Goal: Task Accomplishment & Management: Complete application form

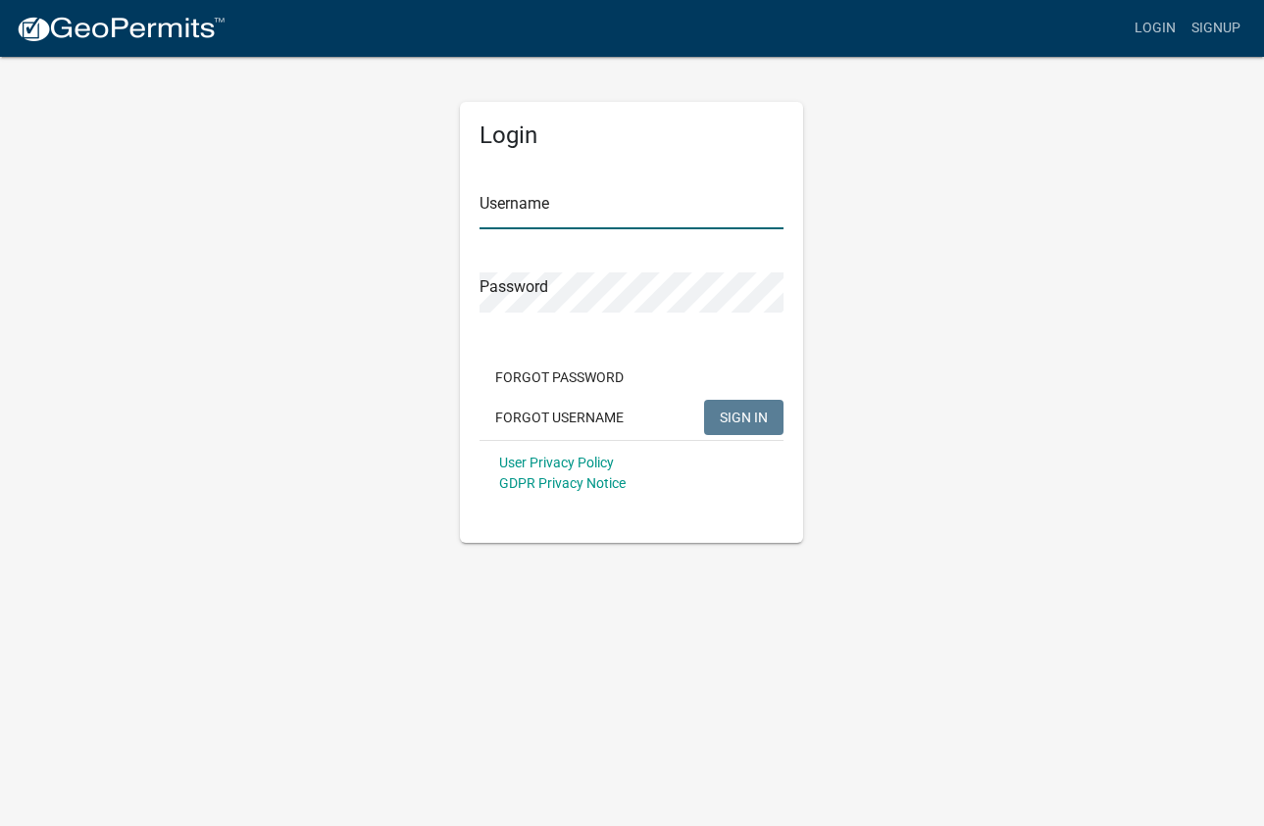
click at [525, 209] on input "Username" at bounding box center [631, 209] width 304 height 40
type input "RYODERCONSTRUCTION"
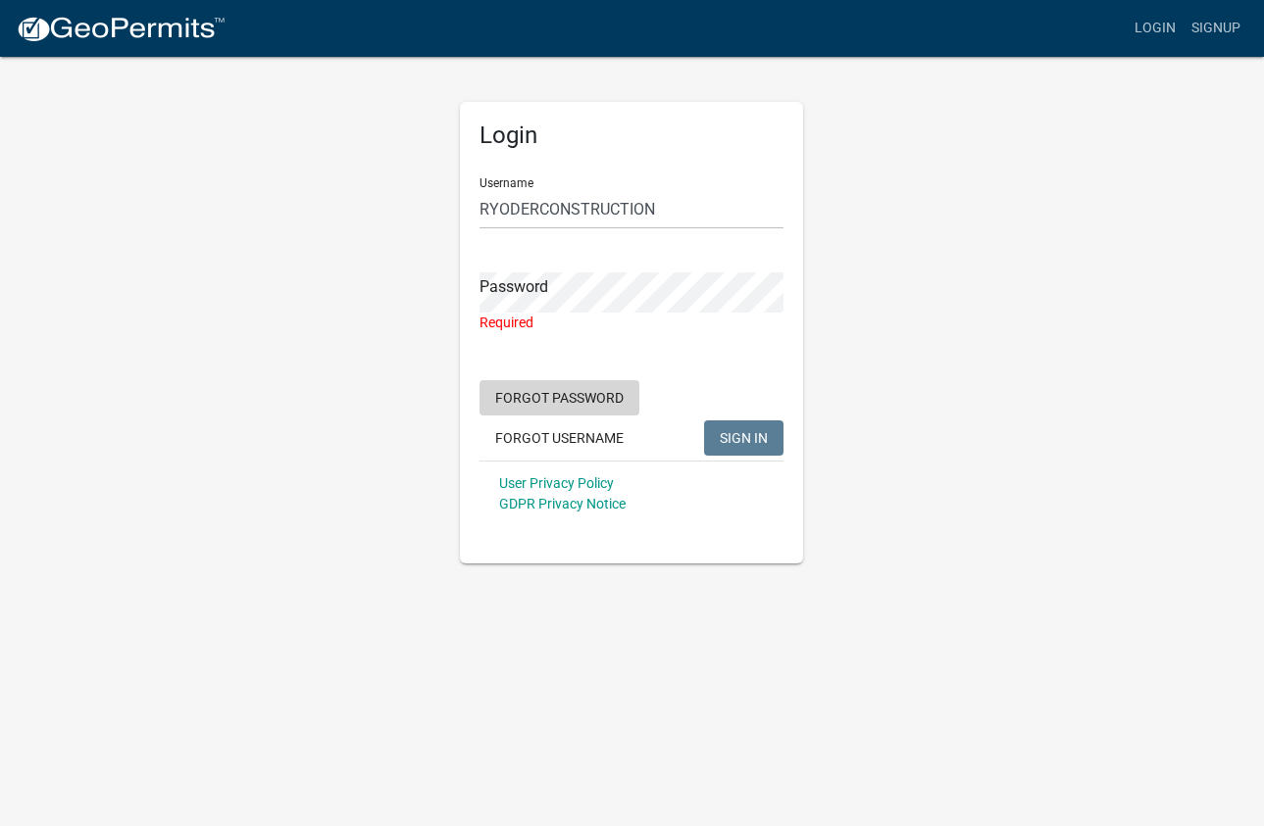
click at [536, 372] on form "Username RYODERCONSTRUCTION Password Required Forgot Password Forgot Username S…" at bounding box center [631, 344] width 304 height 365
click at [533, 392] on button "Forgot Password" at bounding box center [559, 397] width 160 height 35
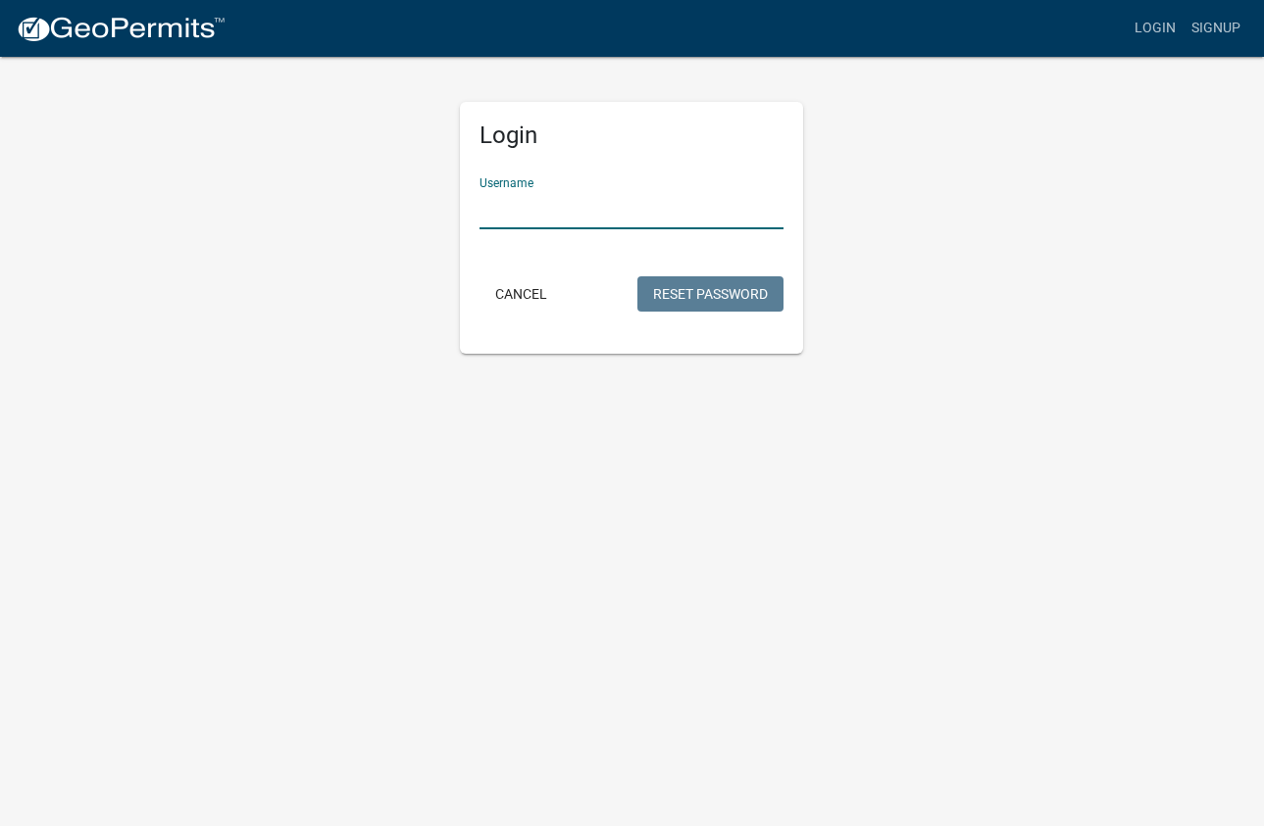
click at [512, 202] on input "Username" at bounding box center [631, 209] width 304 height 40
type input "RYODERCONSTRUCTION"
click at [716, 299] on button "Reset Password" at bounding box center [710, 293] width 146 height 35
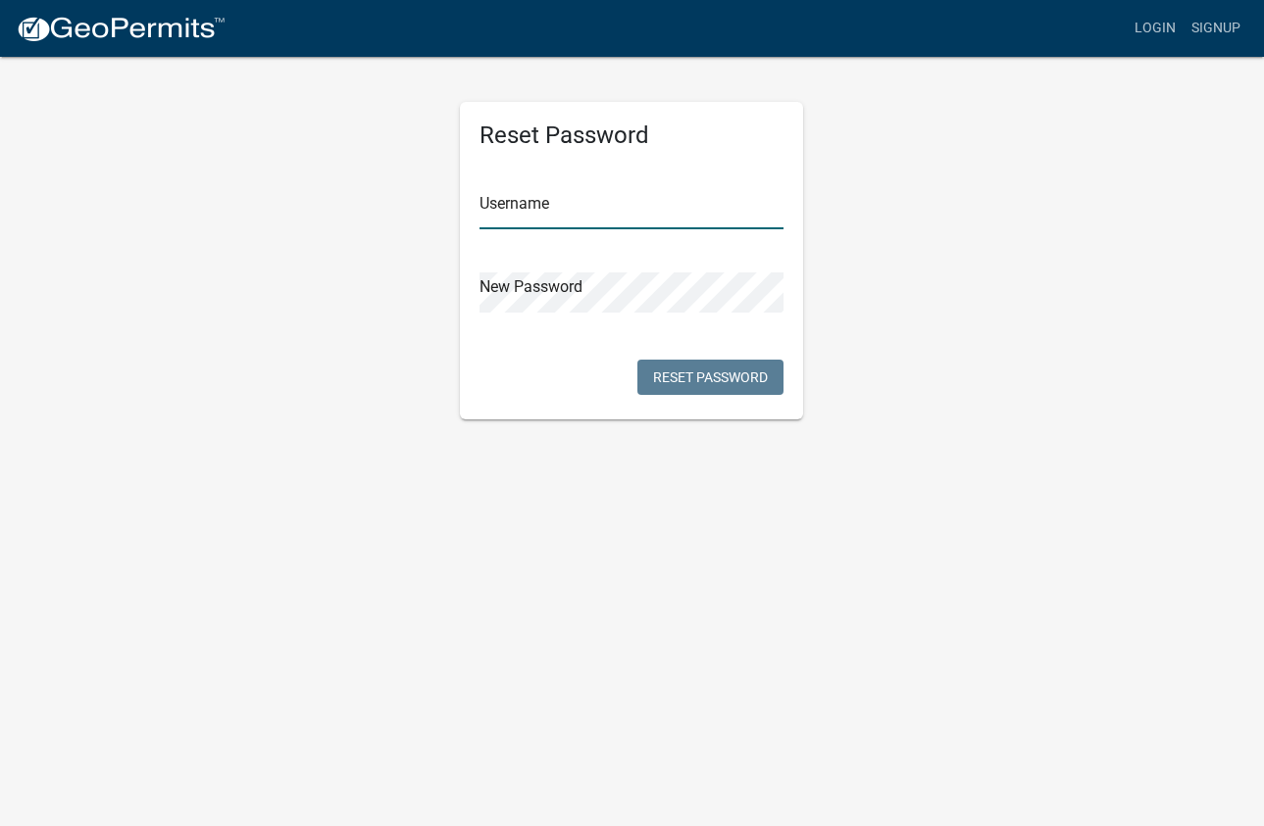
click at [557, 210] on input "text" at bounding box center [631, 209] width 304 height 40
type input "RYODERCONSTRUCTION"
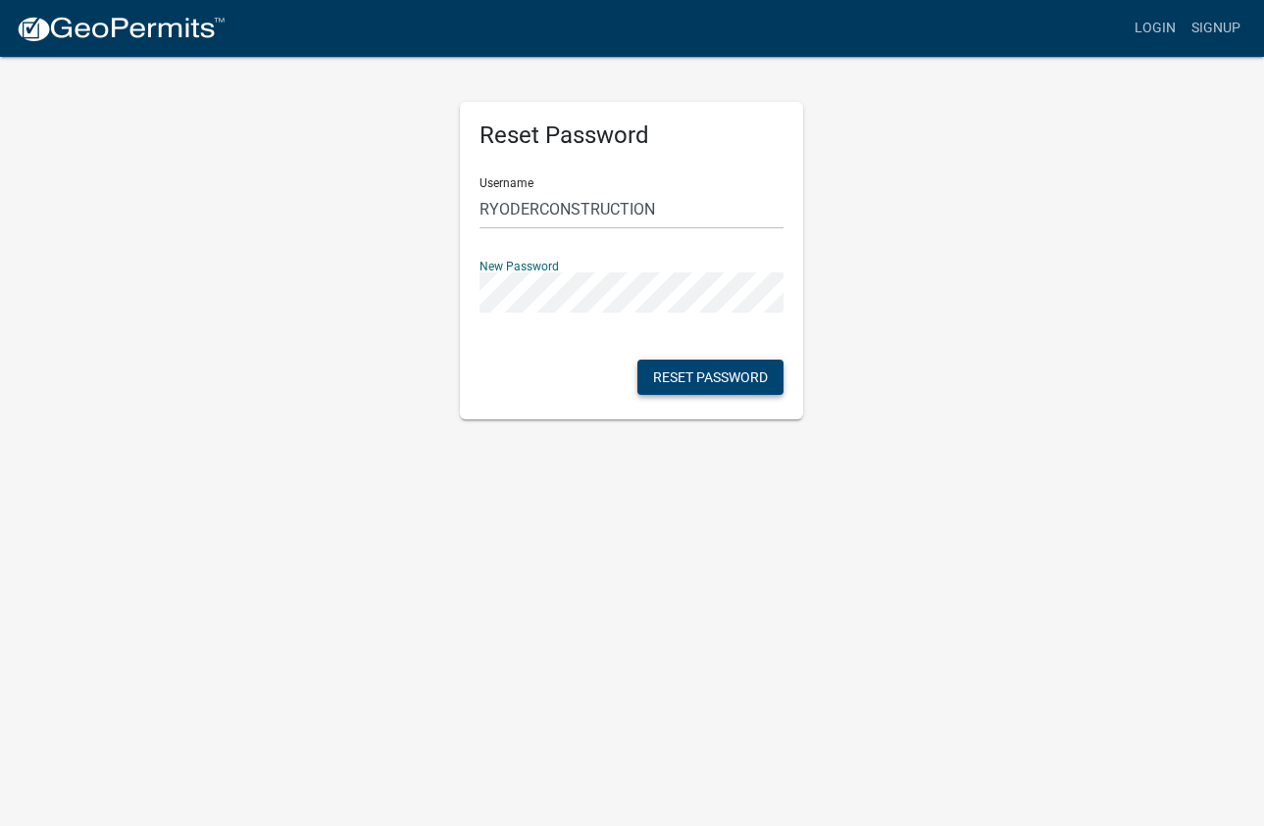
click at [700, 372] on button "Reset Password" at bounding box center [710, 377] width 146 height 35
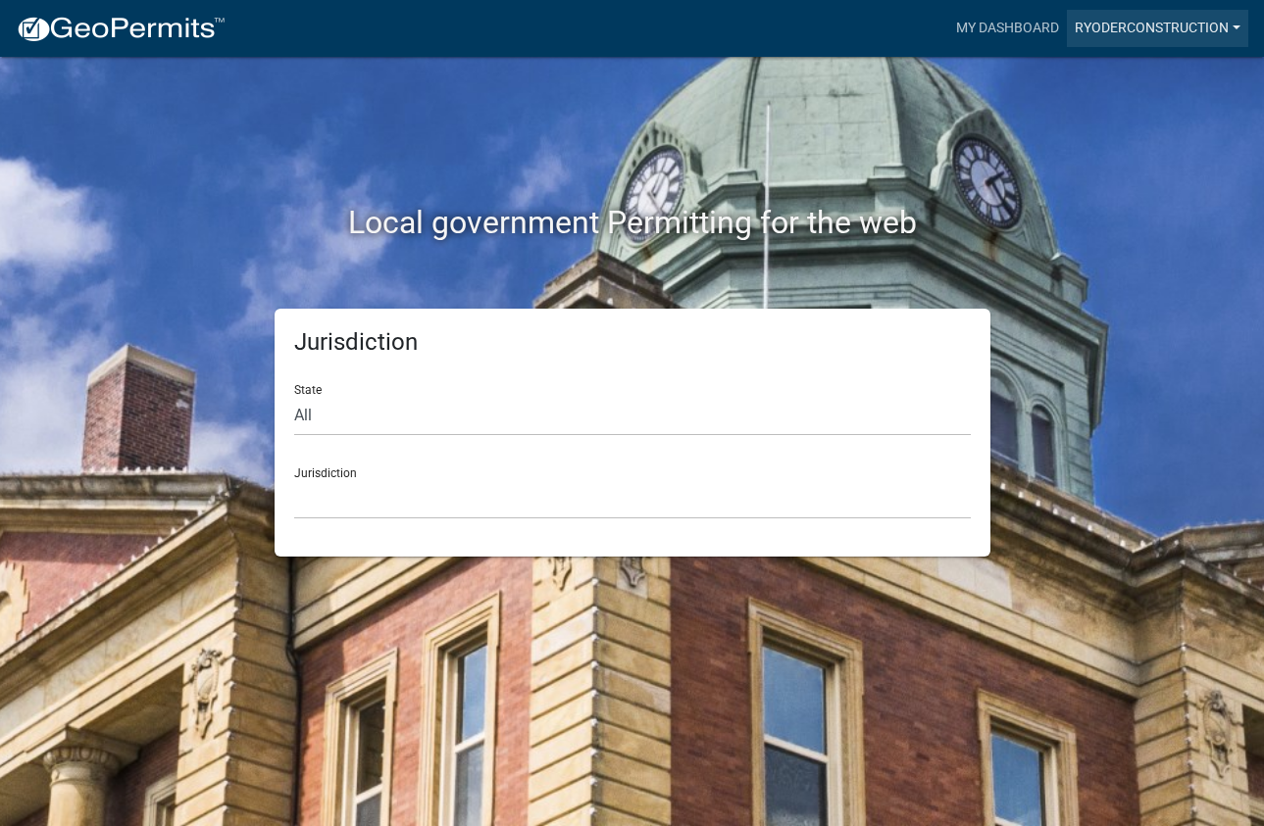
click at [1177, 28] on link "RYODERCONSTRUCTION" at bounding box center [1157, 28] width 181 height 37
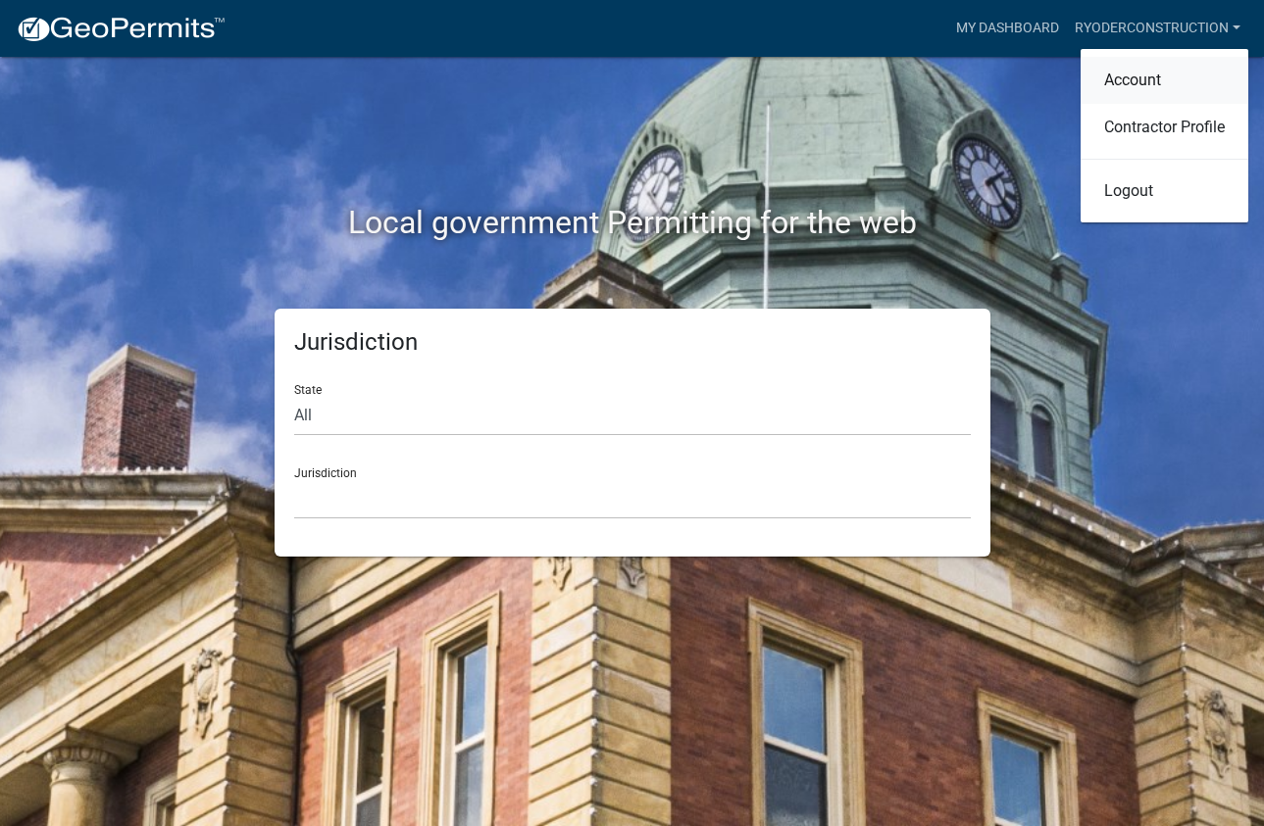
click at [1129, 77] on link "Account" at bounding box center [1164, 80] width 168 height 47
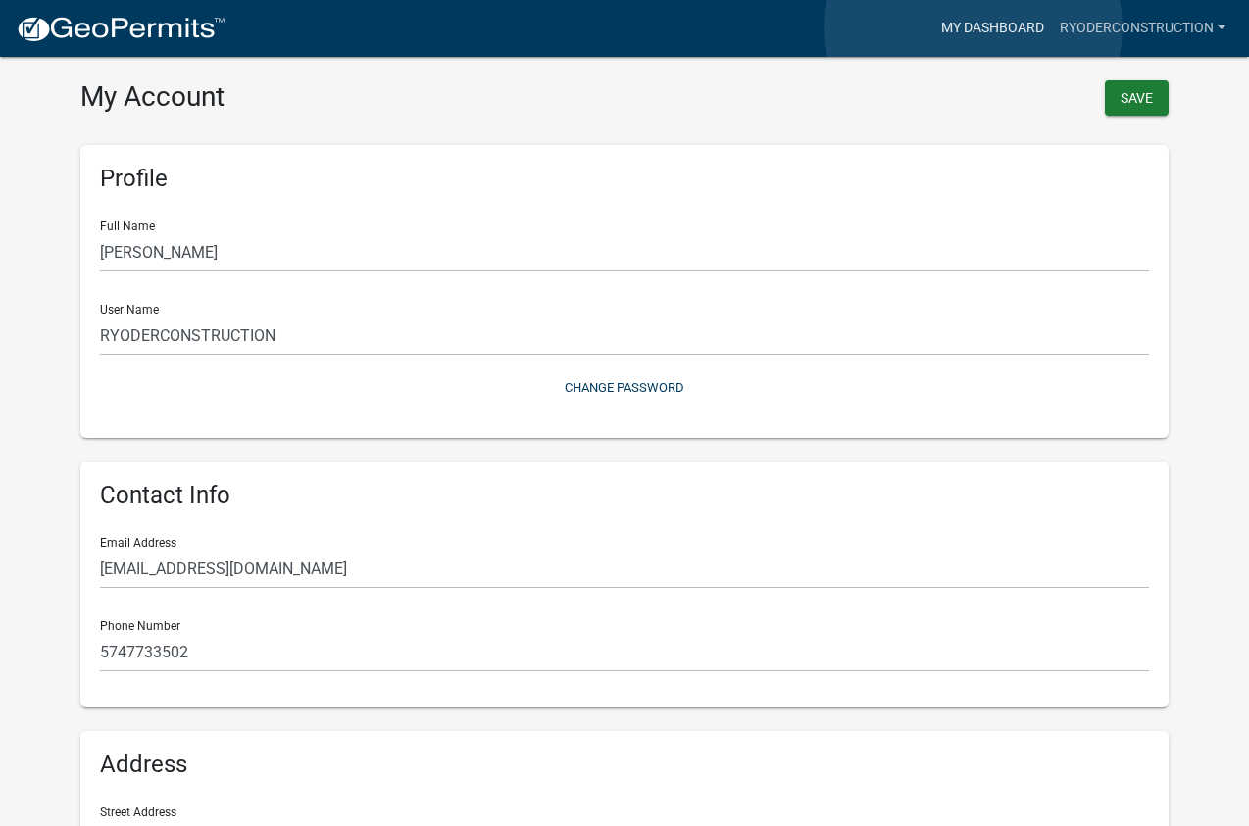
click at [973, 27] on link "My Dashboard" at bounding box center [992, 28] width 119 height 37
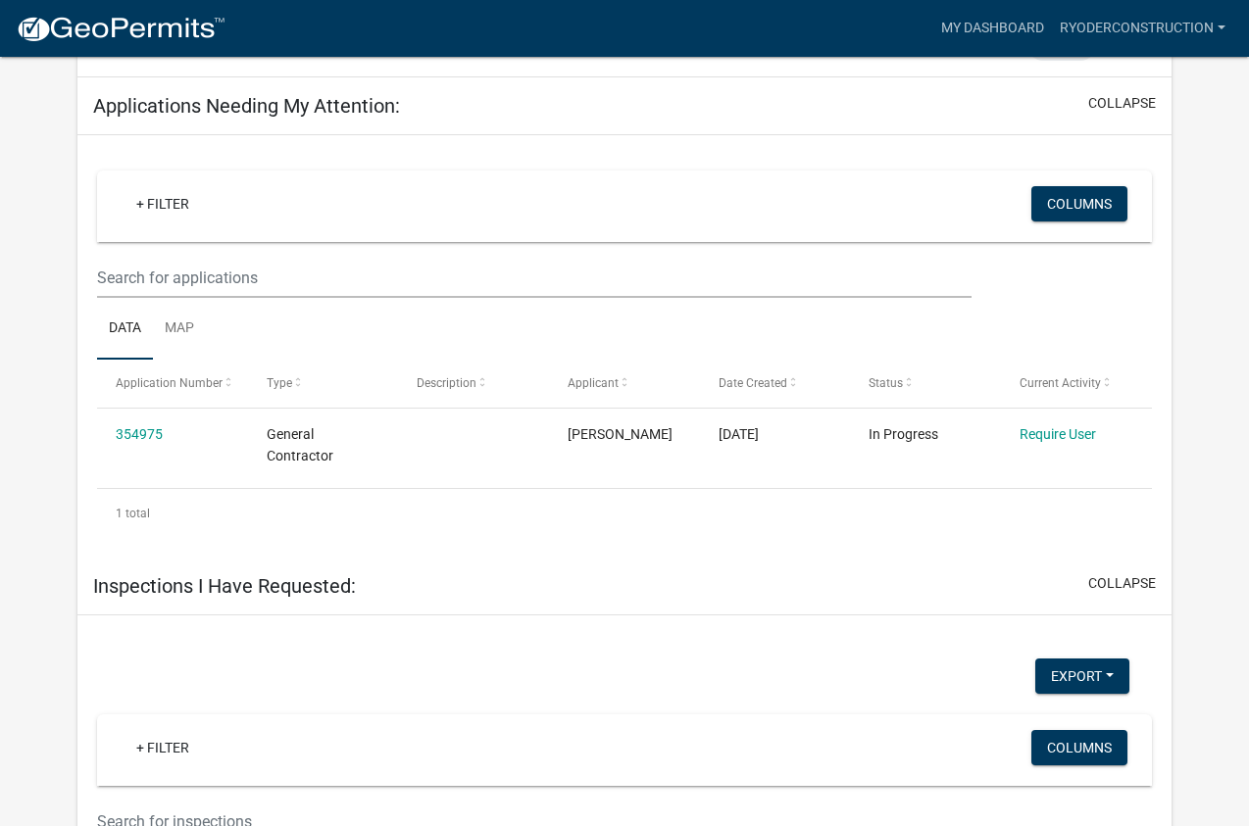
scroll to position [770, 0]
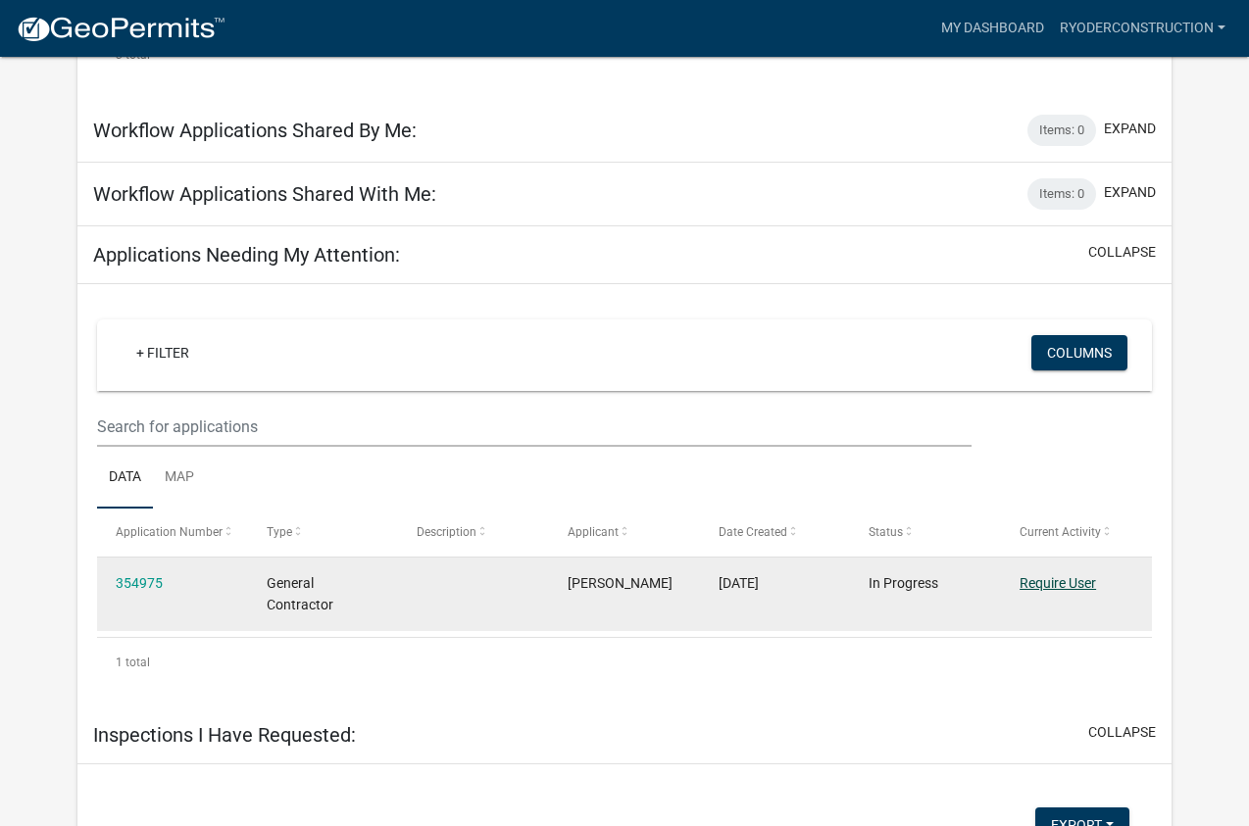
click at [1075, 575] on link "Require User" at bounding box center [1057, 583] width 76 height 16
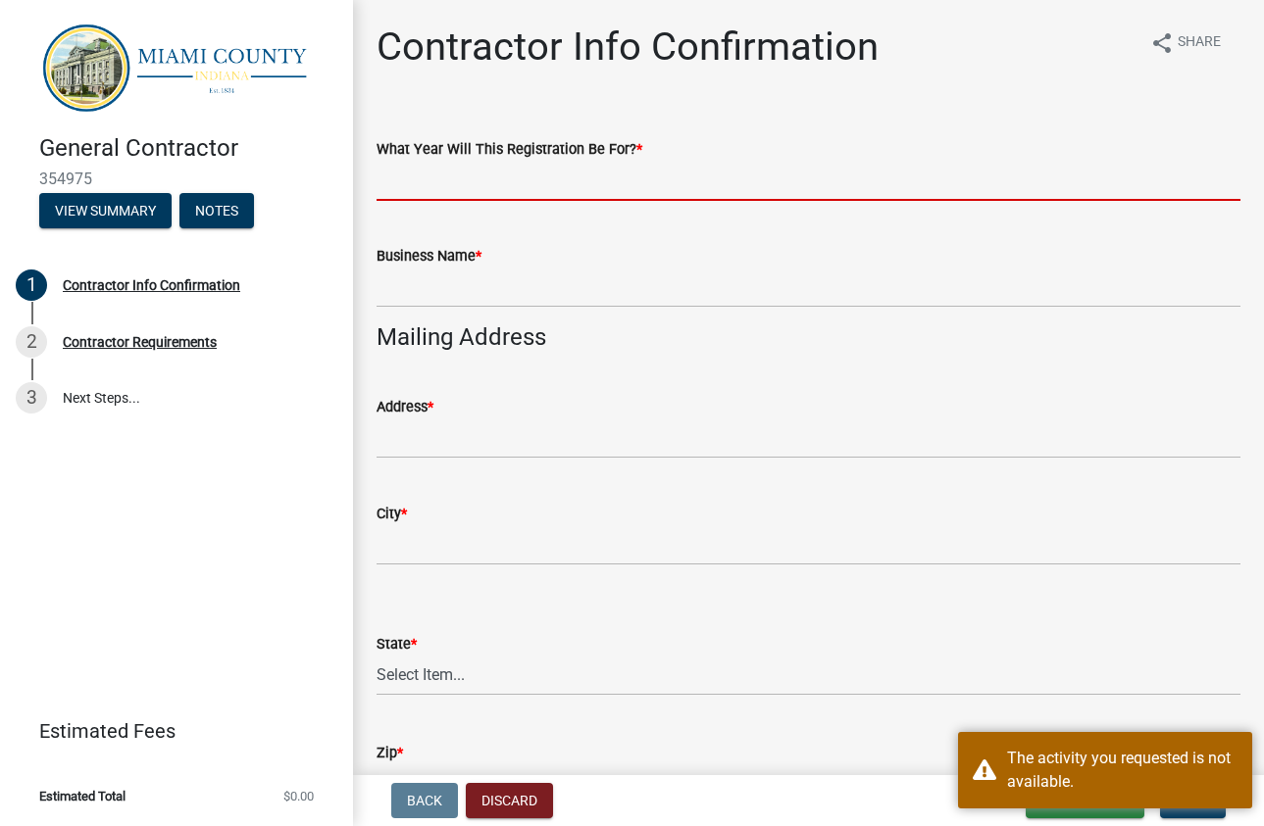
click at [685, 169] on input "What Year Will This Registration Be For? *" at bounding box center [808, 181] width 864 height 40
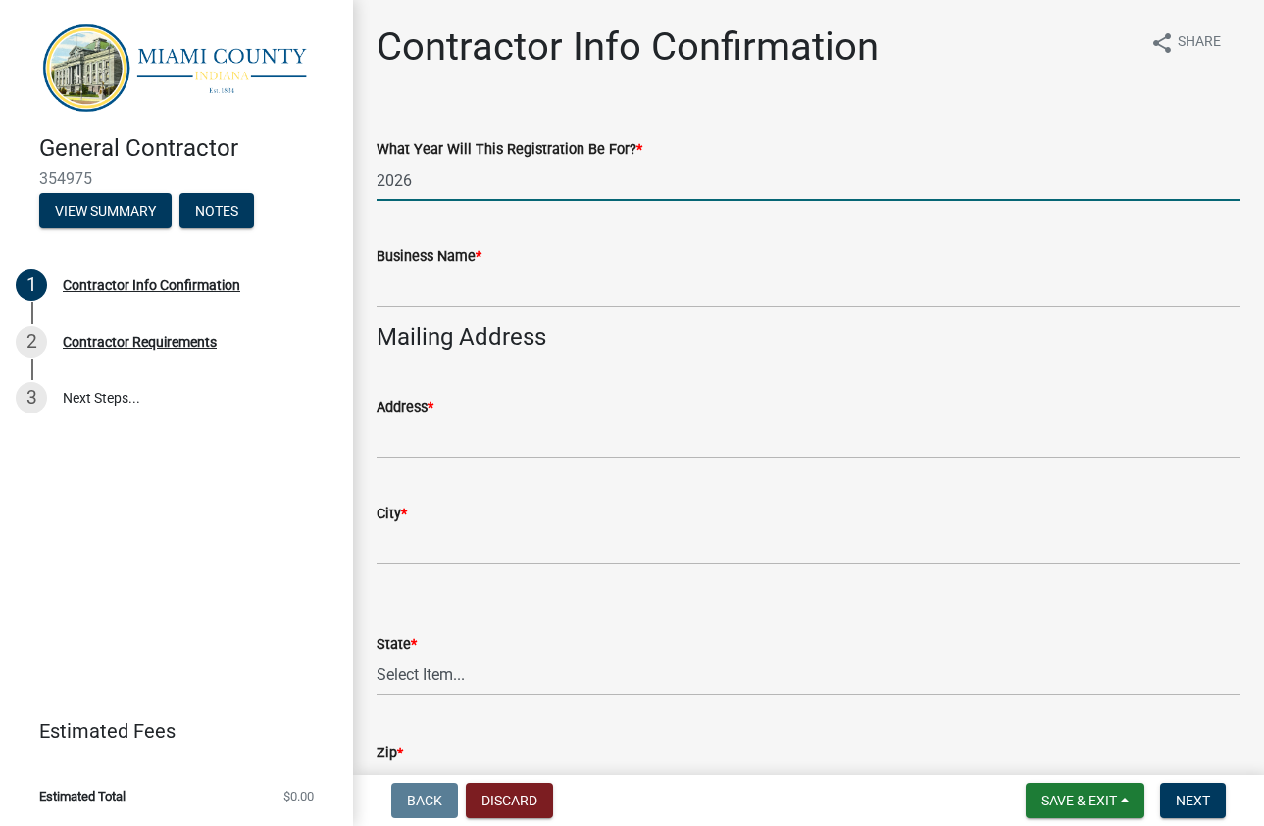
type input "2026"
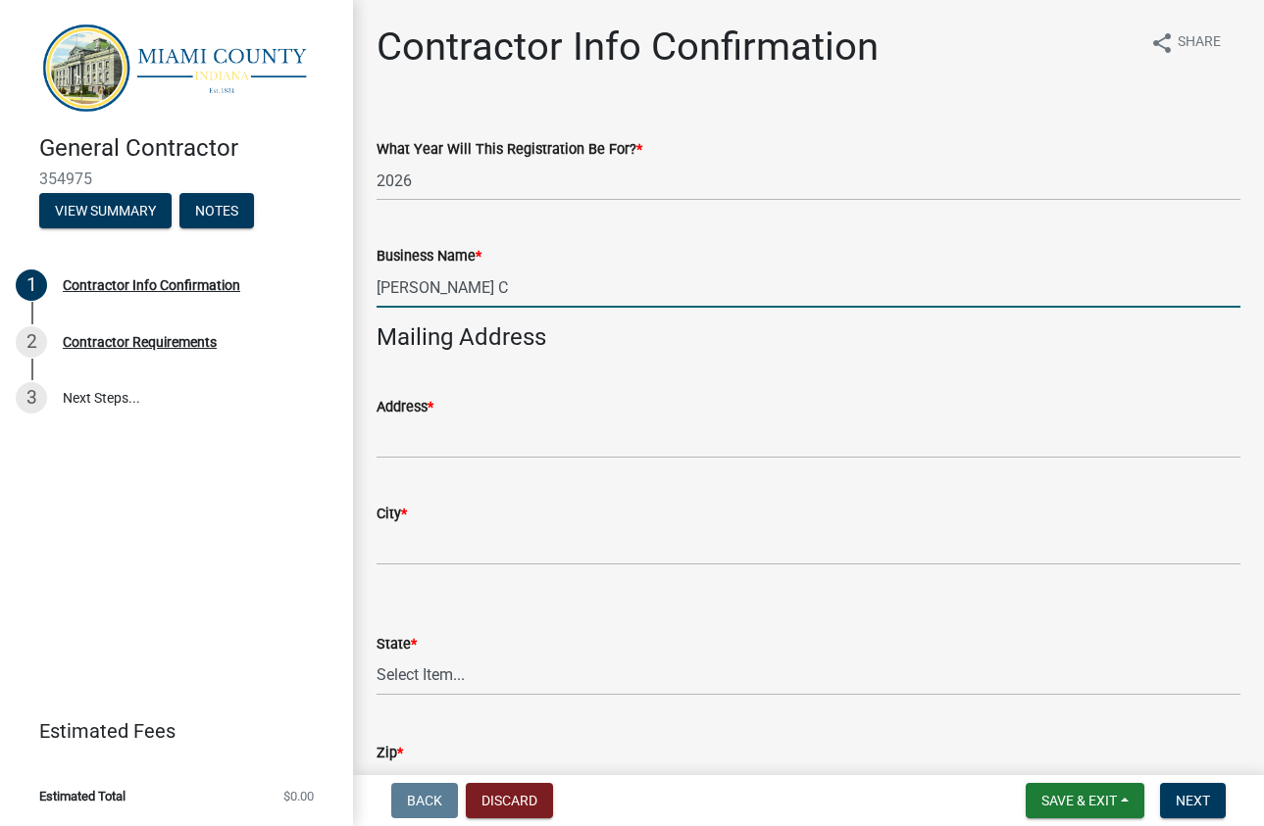
type input "[PERSON_NAME] Construction, Inc."
type input "27453 CR 150"
type input "NAPPANEE"
select select "IN"
type input "46550"
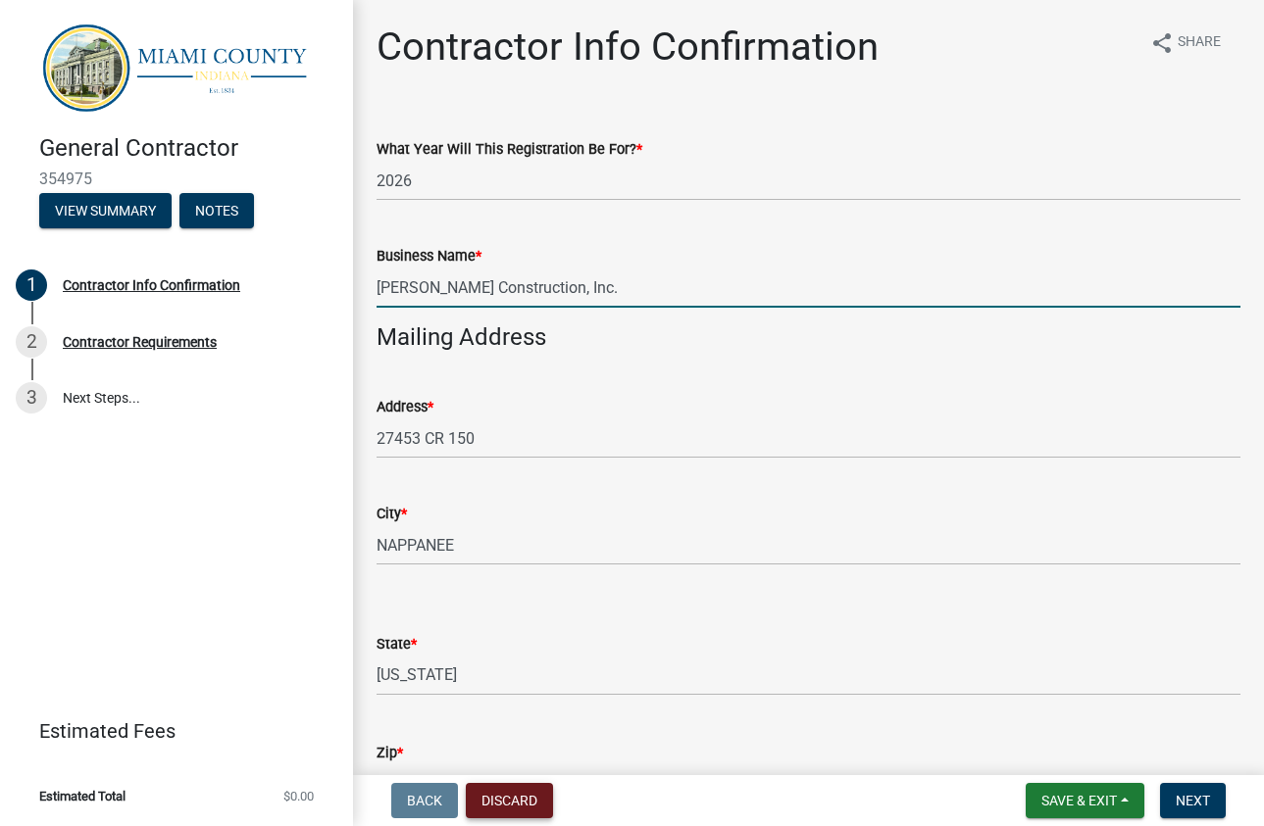
click at [487, 799] on button "Discard" at bounding box center [509, 800] width 87 height 35
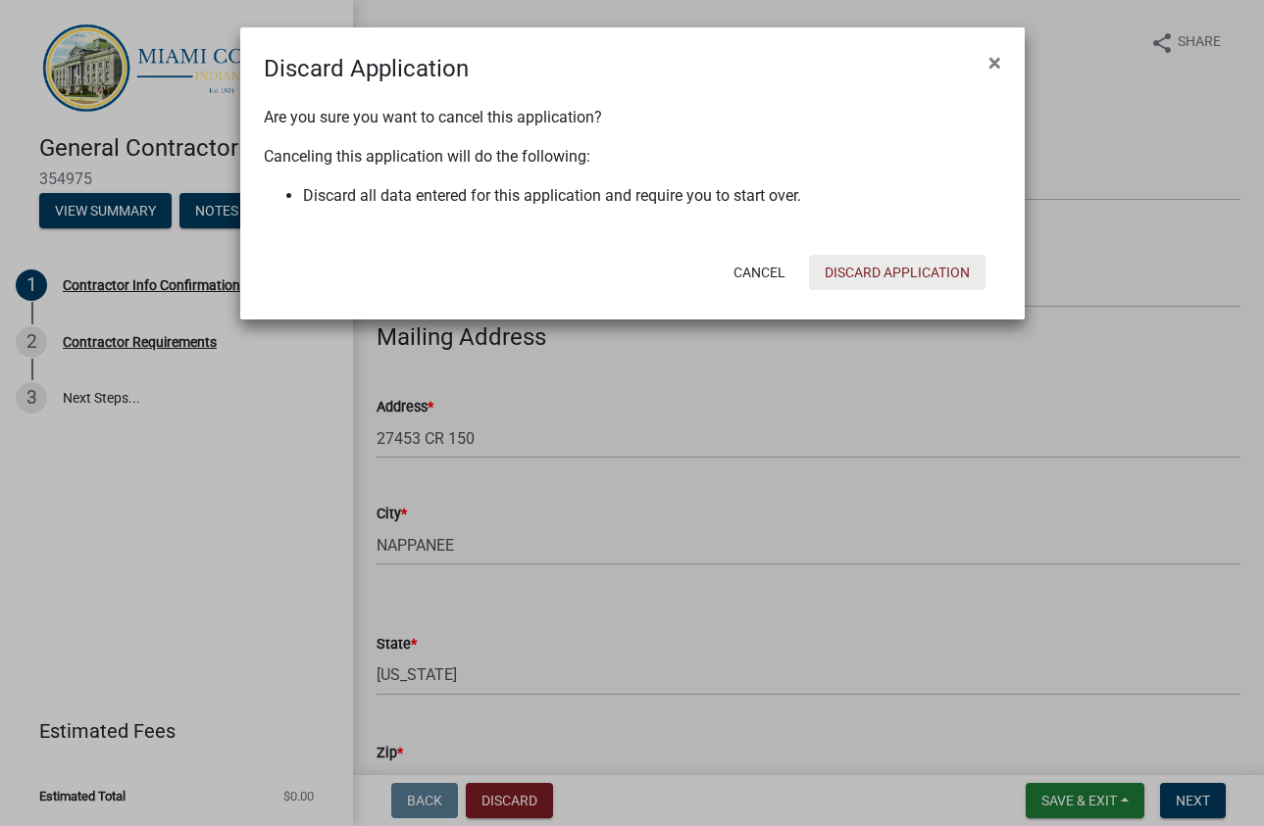
click at [922, 273] on button "Discard Application" at bounding box center [897, 272] width 176 height 35
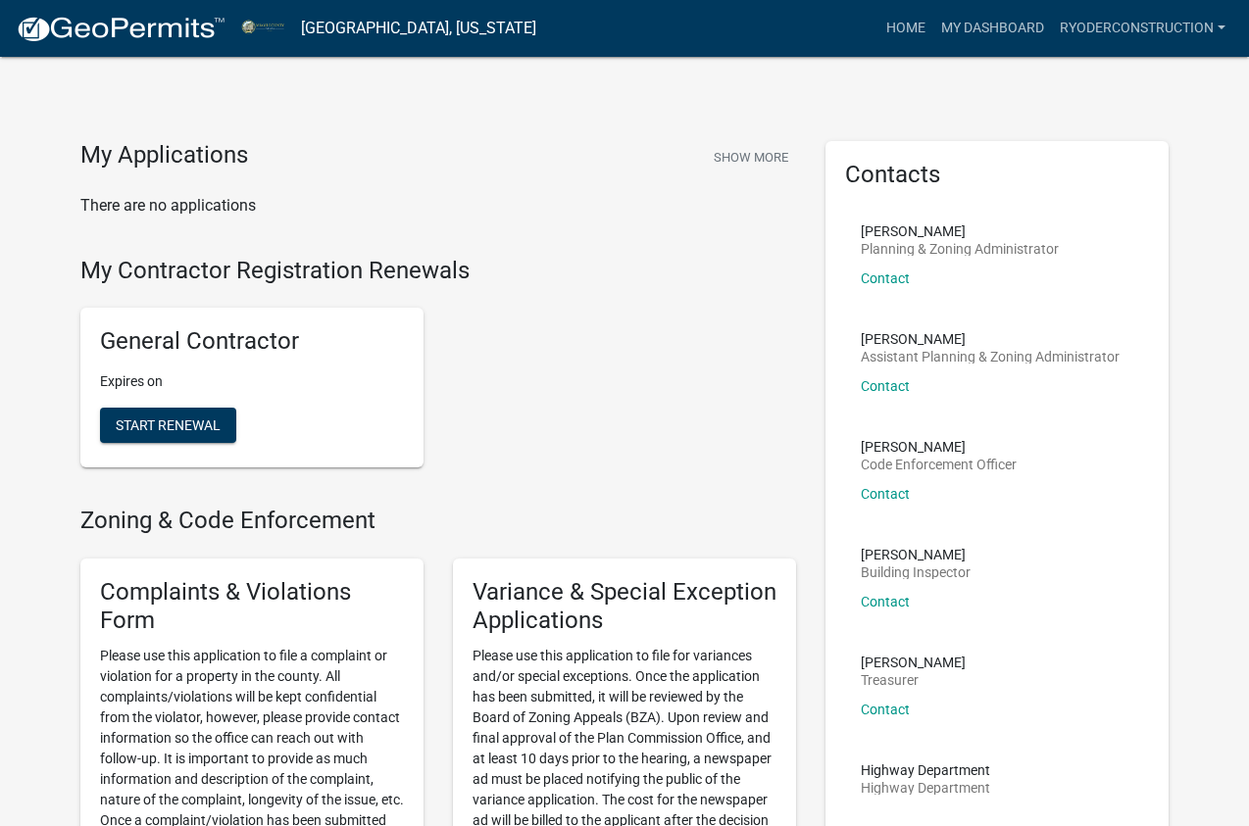
click at [356, 32] on link "[GEOGRAPHIC_DATA], [US_STATE]" at bounding box center [418, 28] width 235 height 33
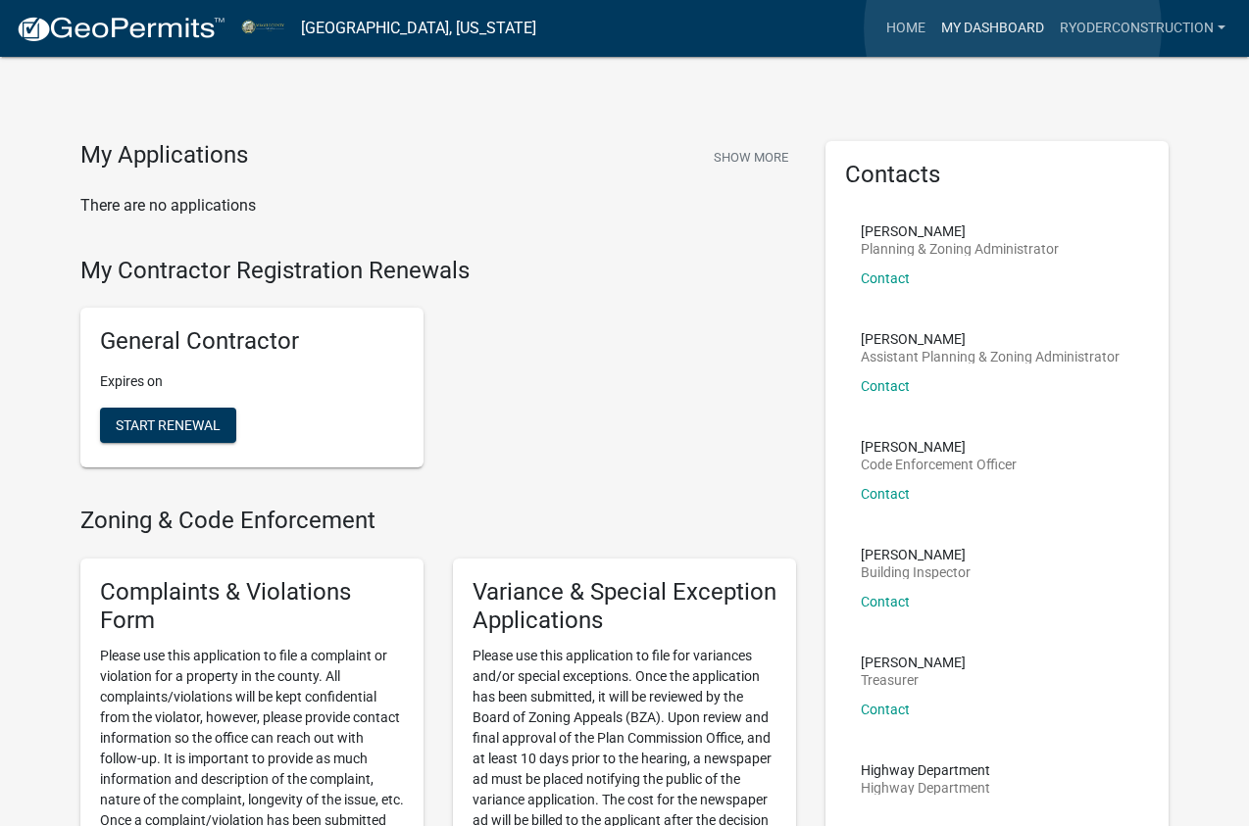
click at [1013, 28] on link "My Dashboard" at bounding box center [992, 28] width 119 height 37
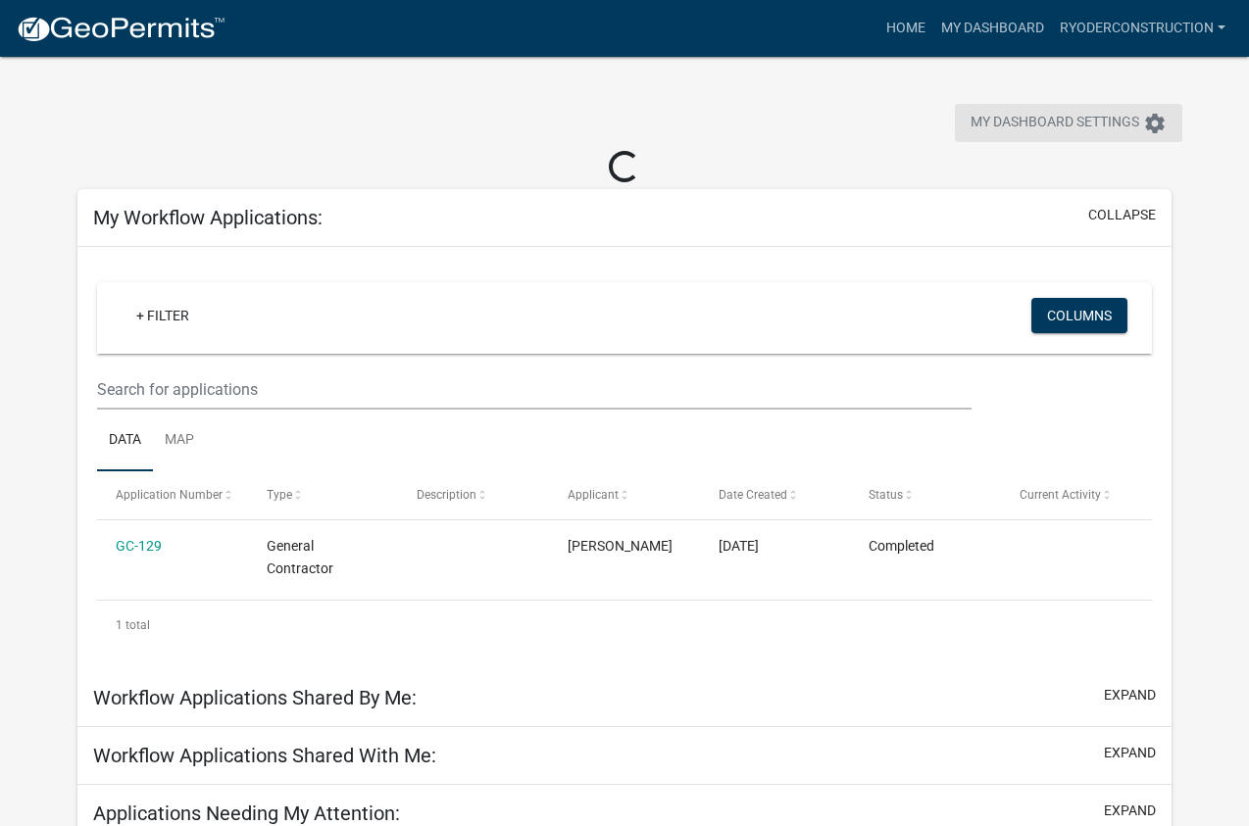
click at [1167, 118] on button "My Dashboard Settings settings" at bounding box center [1068, 123] width 227 height 38
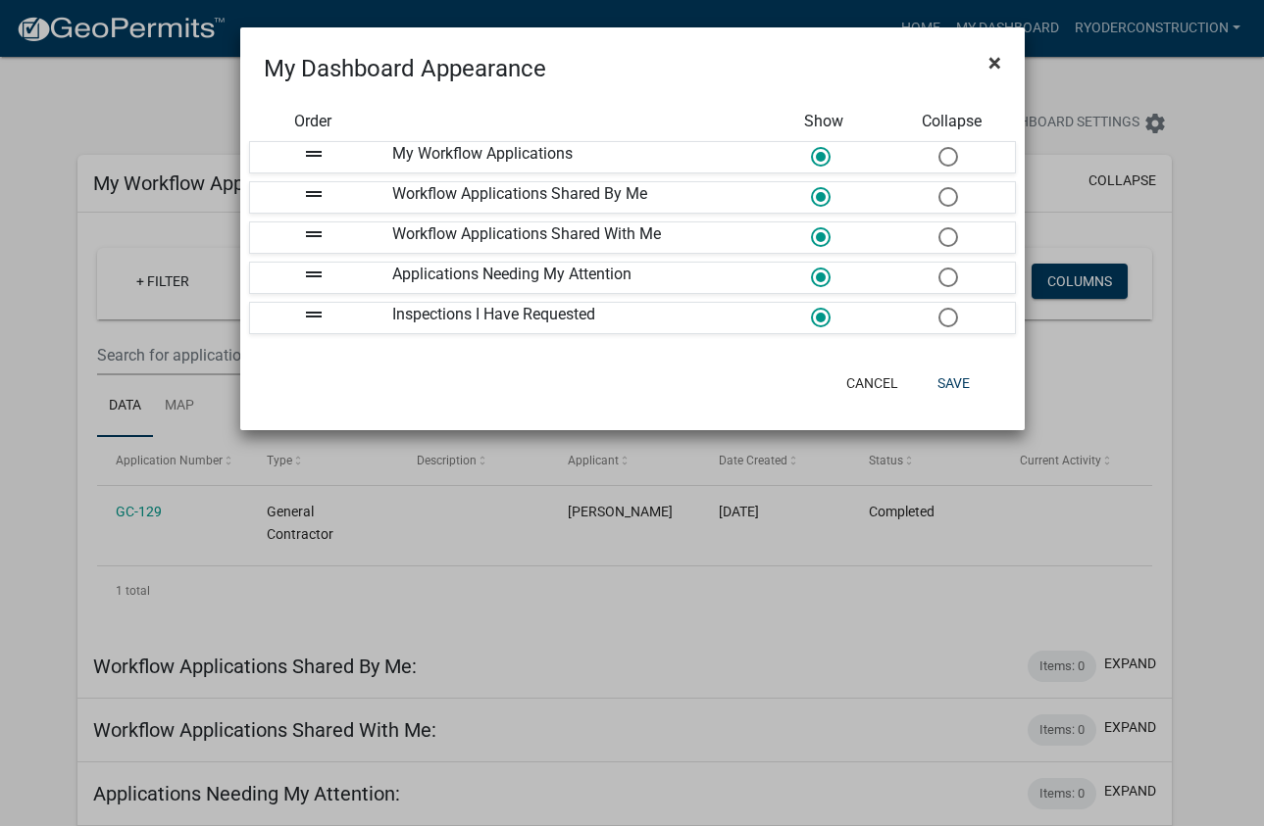
click at [995, 64] on span "×" at bounding box center [994, 62] width 13 height 27
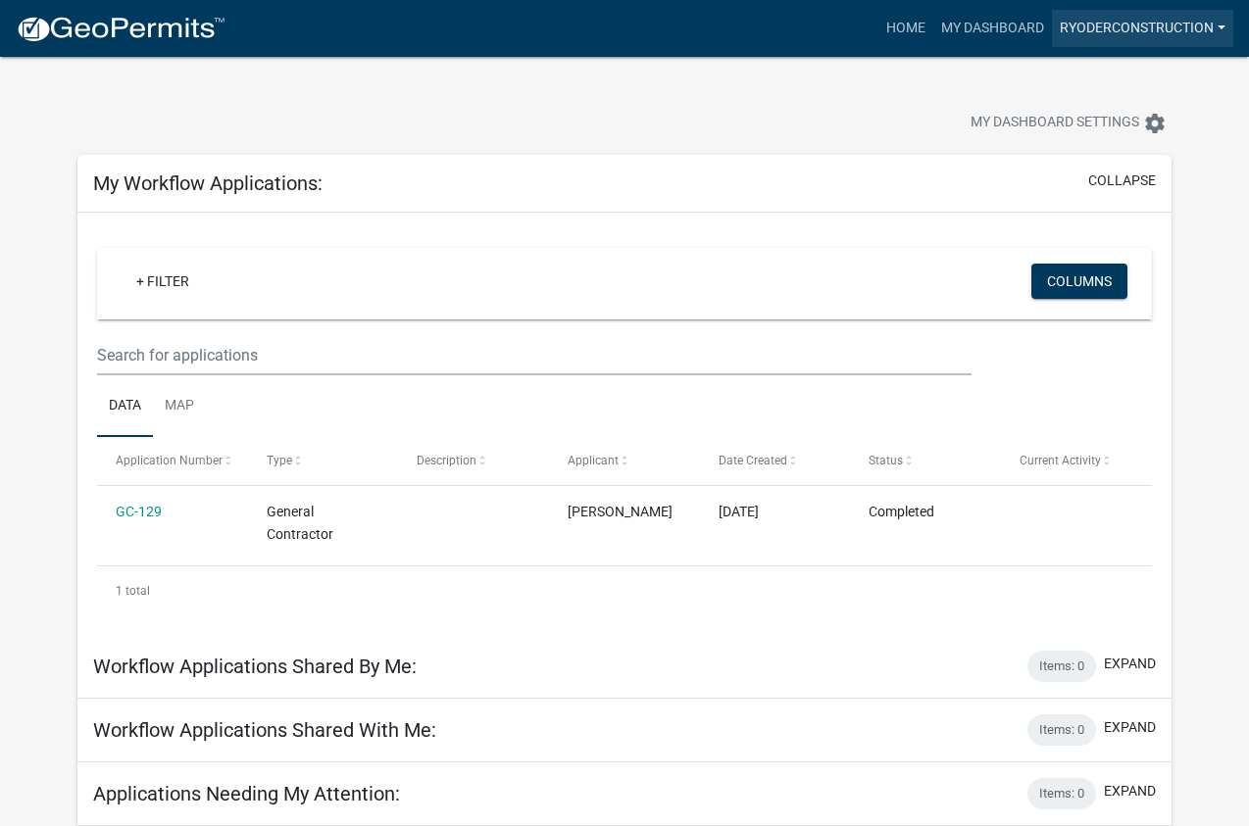
click at [1148, 28] on link "RYODERCONSTRUCTION" at bounding box center [1142, 28] width 181 height 37
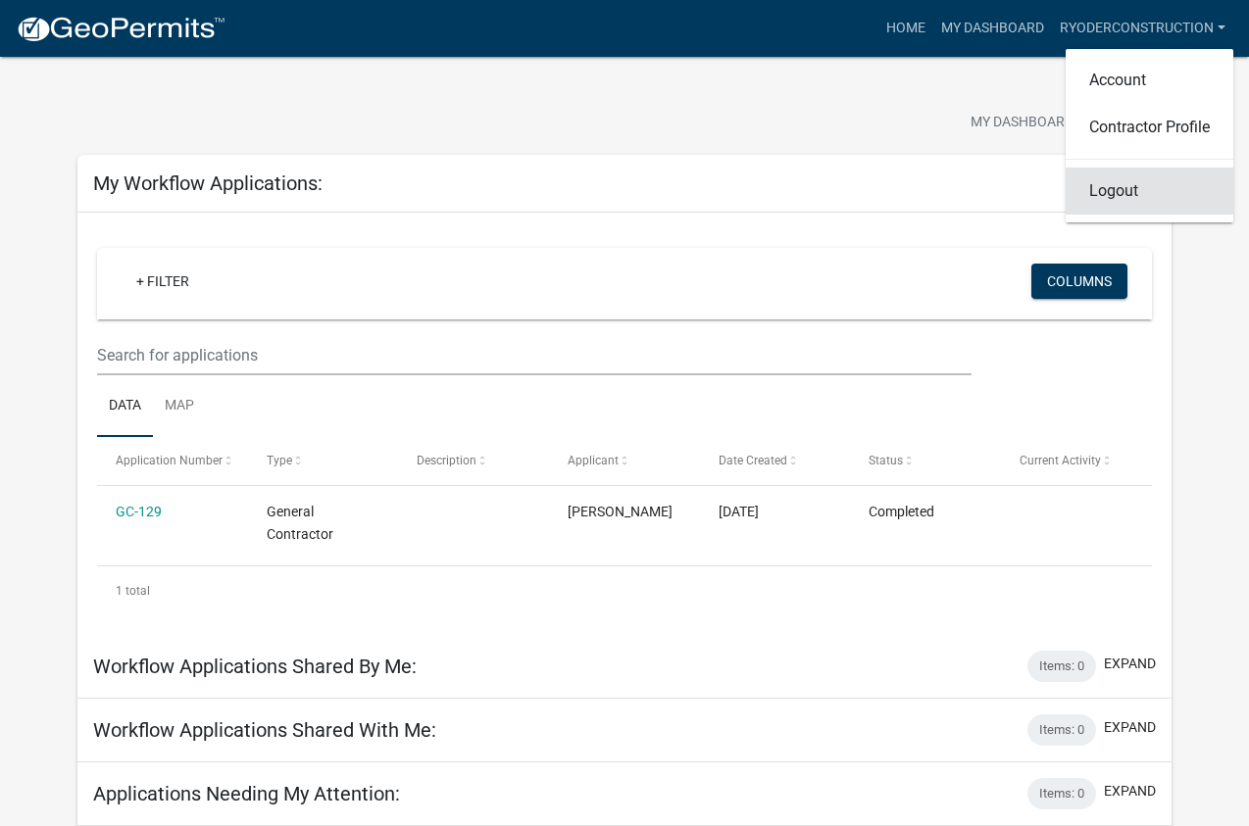
click at [1109, 190] on link "Logout" at bounding box center [1150, 191] width 168 height 47
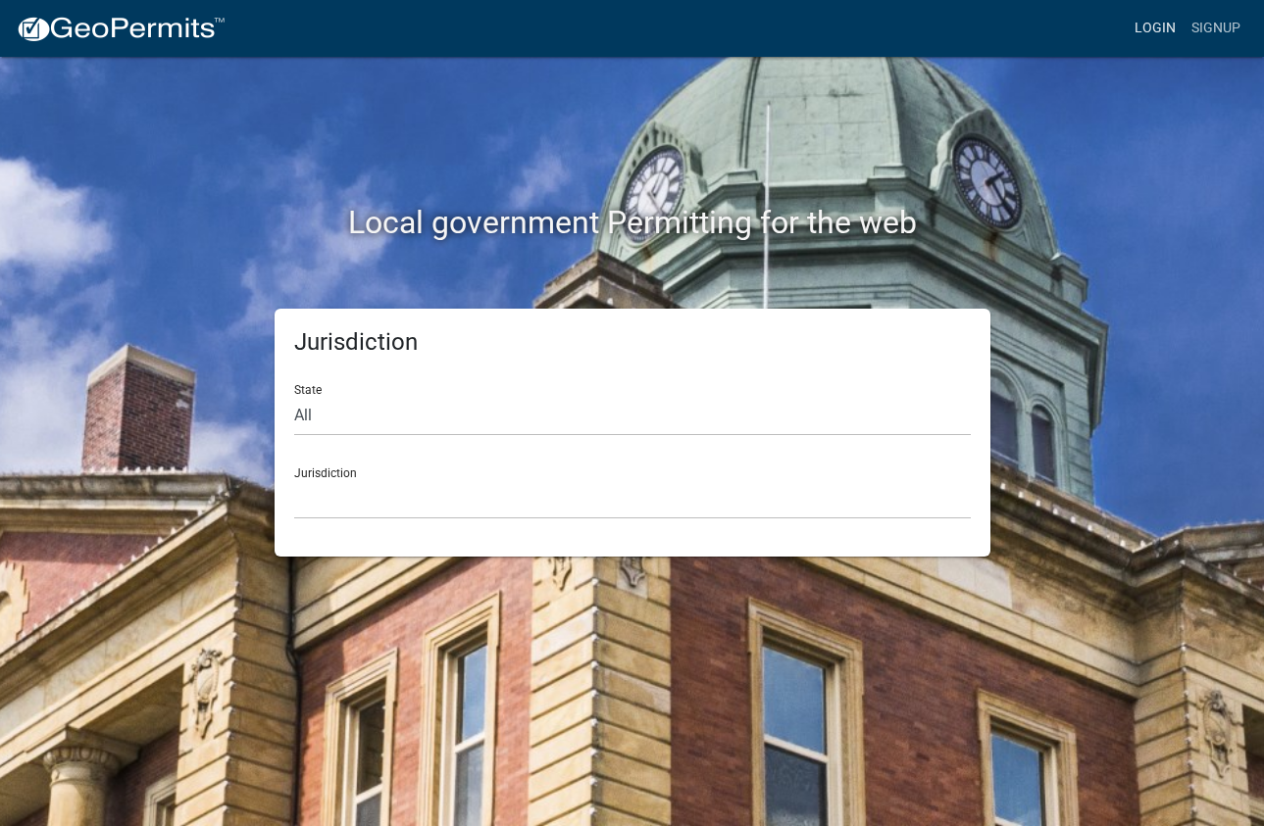
click at [1162, 24] on link "Login" at bounding box center [1154, 28] width 57 height 37
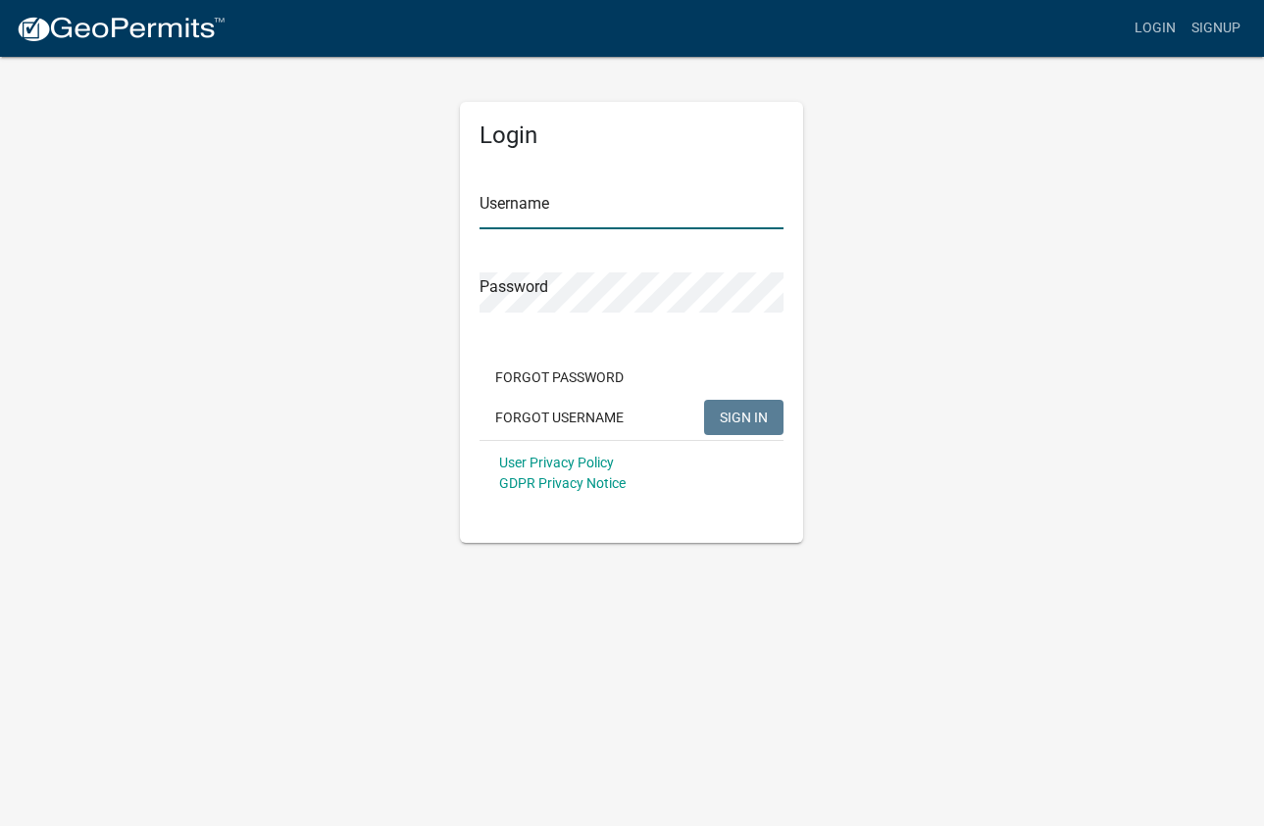
click at [556, 206] on input "Username" at bounding box center [631, 209] width 304 height 40
type input "RYoder"
click at [704, 400] on button "SIGN IN" at bounding box center [743, 417] width 79 height 35
